Goal: Navigation & Orientation: Find specific page/section

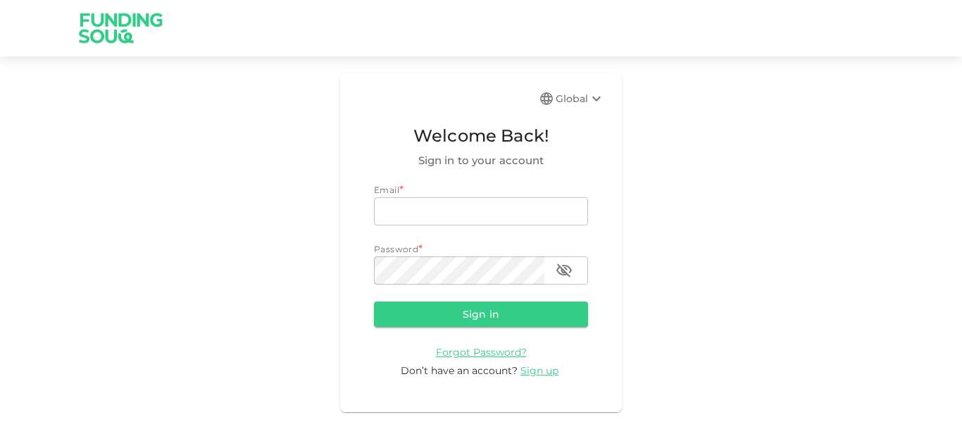
type input "mohanad.y.yasin@hotmail.com"
click at [428, 356] on div "Forgot Password?" at bounding box center [481, 352] width 214 height 17
click at [437, 325] on button "Sign in" at bounding box center [481, 313] width 214 height 25
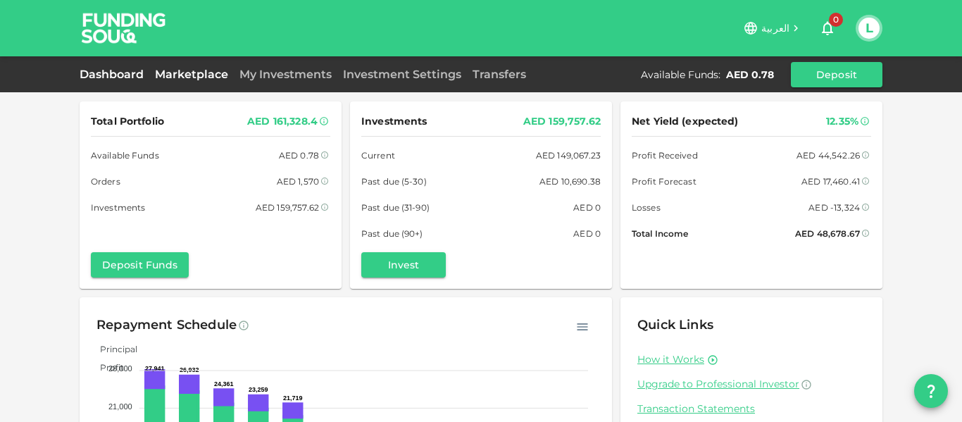
click at [196, 77] on link "Marketplace" at bounding box center [191, 74] width 84 height 13
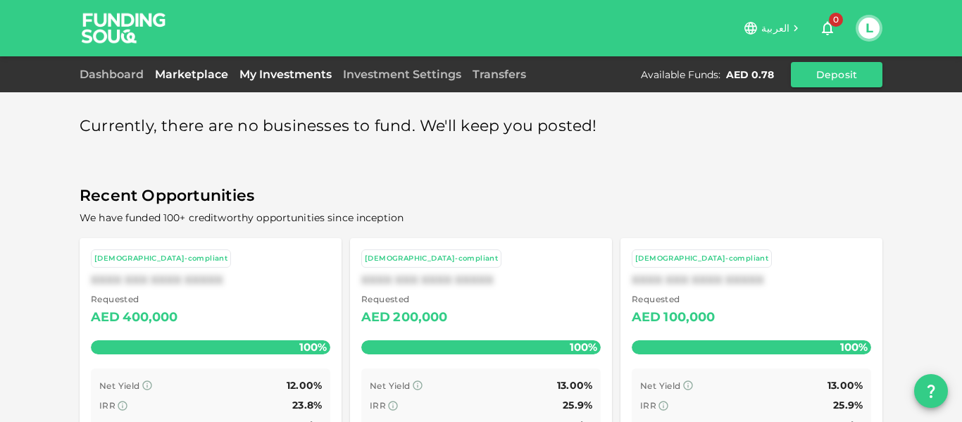
click at [243, 70] on link "My Investments" at bounding box center [286, 74] width 104 height 13
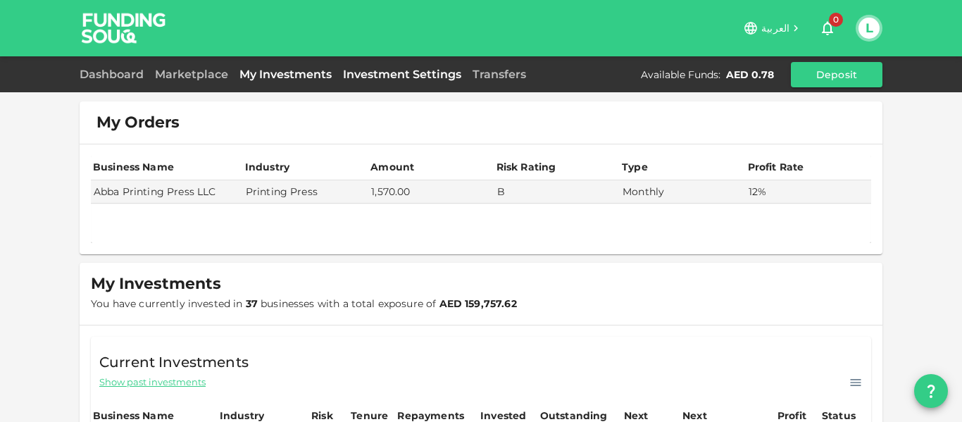
click at [380, 73] on link "Investment Settings" at bounding box center [402, 74] width 130 height 13
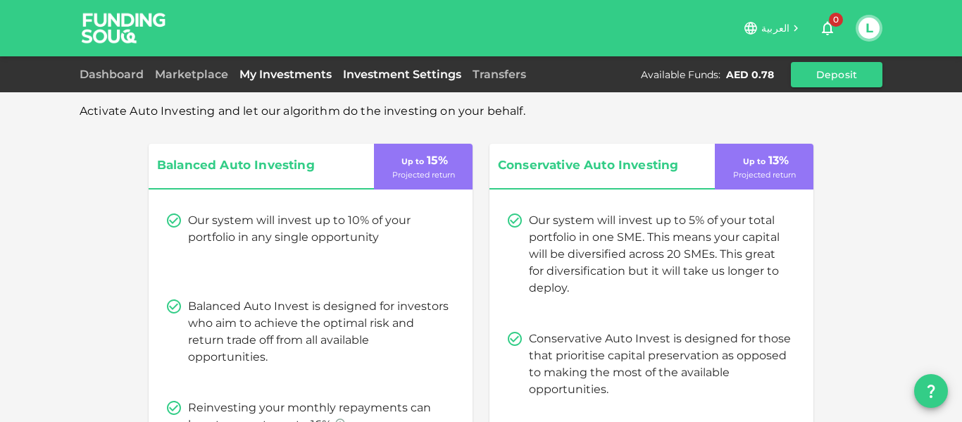
click at [296, 73] on link "My Investments" at bounding box center [286, 74] width 104 height 13
